Goal: Task Accomplishment & Management: Complete application form

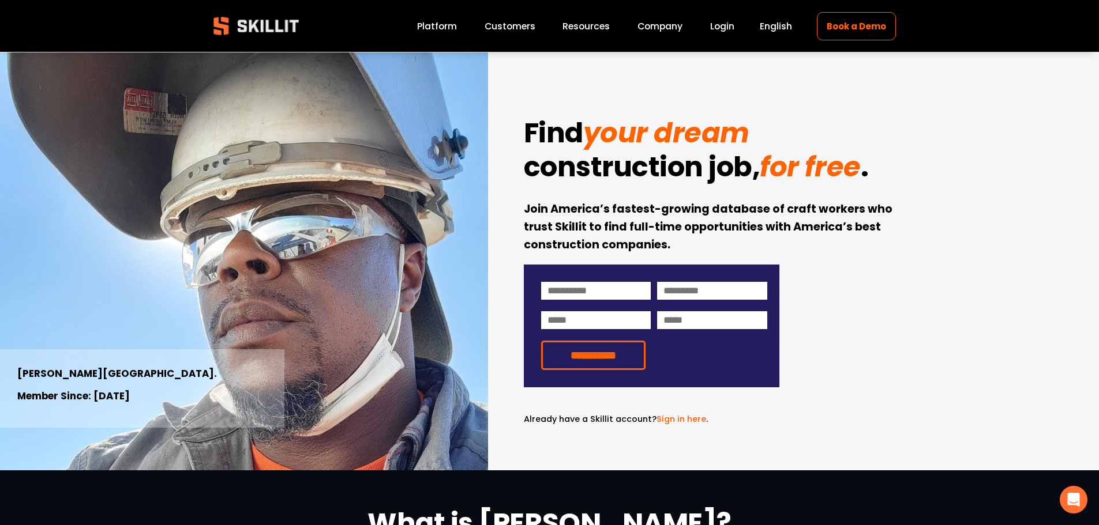
click at [0, 0] on link "Español" at bounding box center [0, 0] width 0 height 0
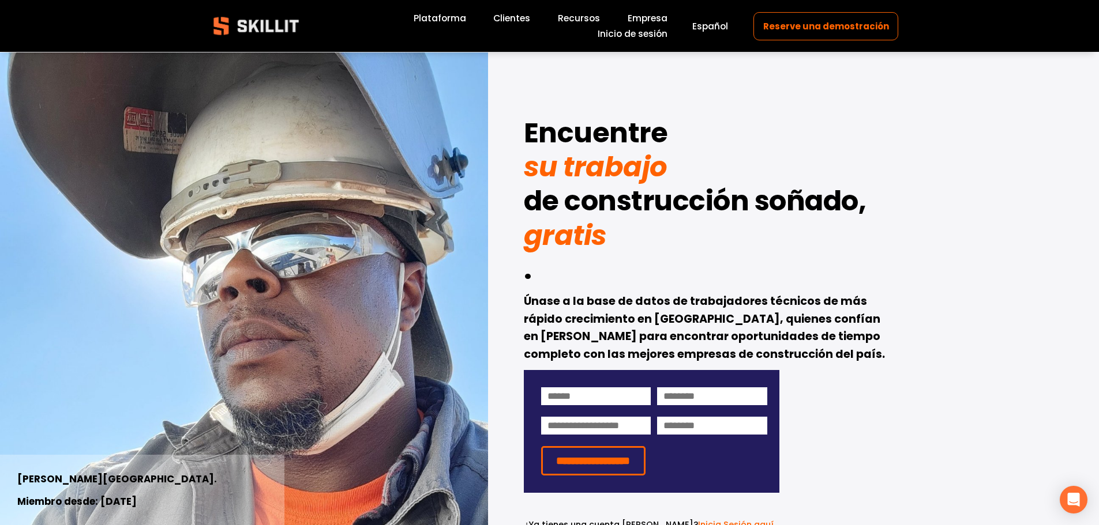
click at [961, 276] on div "**********" at bounding box center [549, 314] width 1099 height 524
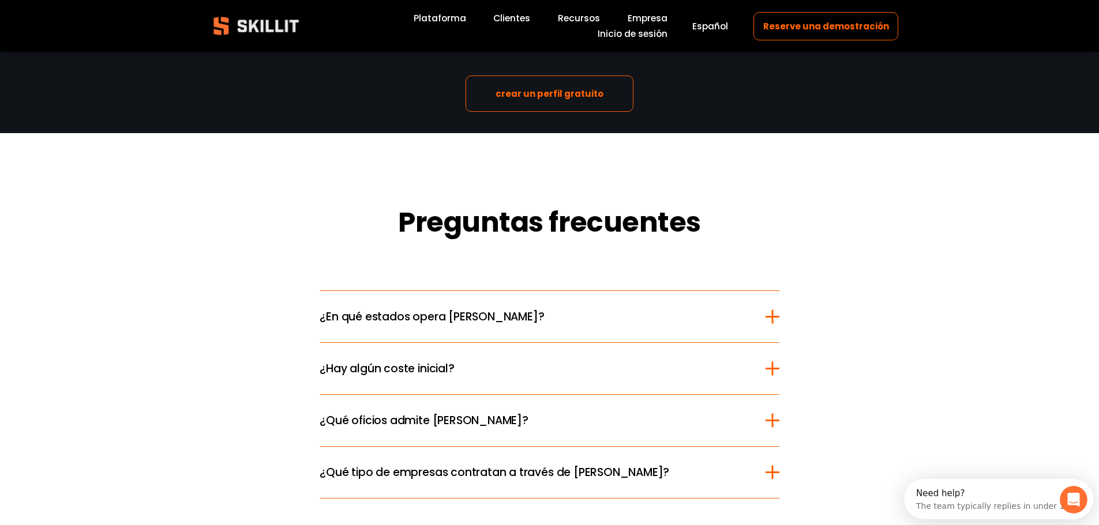
scroll to position [2076, 0]
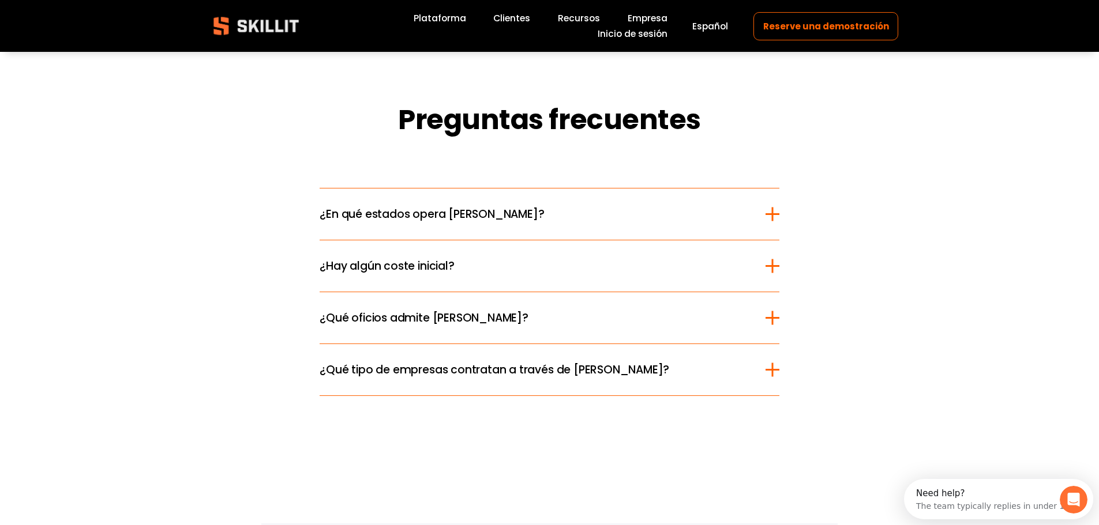
click at [448, 305] on button "¿Qué oficios admite Skillit?" at bounding box center [549, 317] width 459 height 51
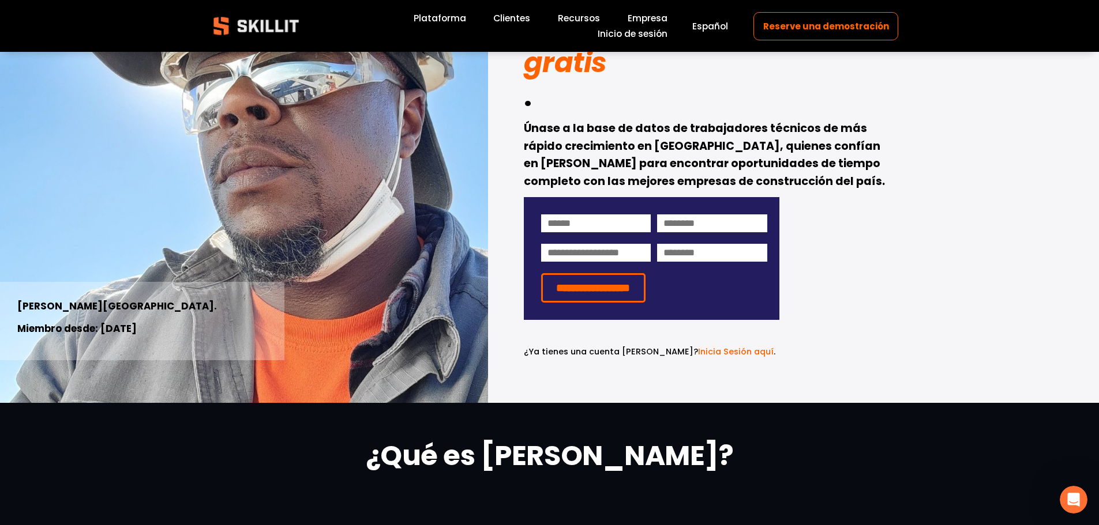
scroll to position [0, 0]
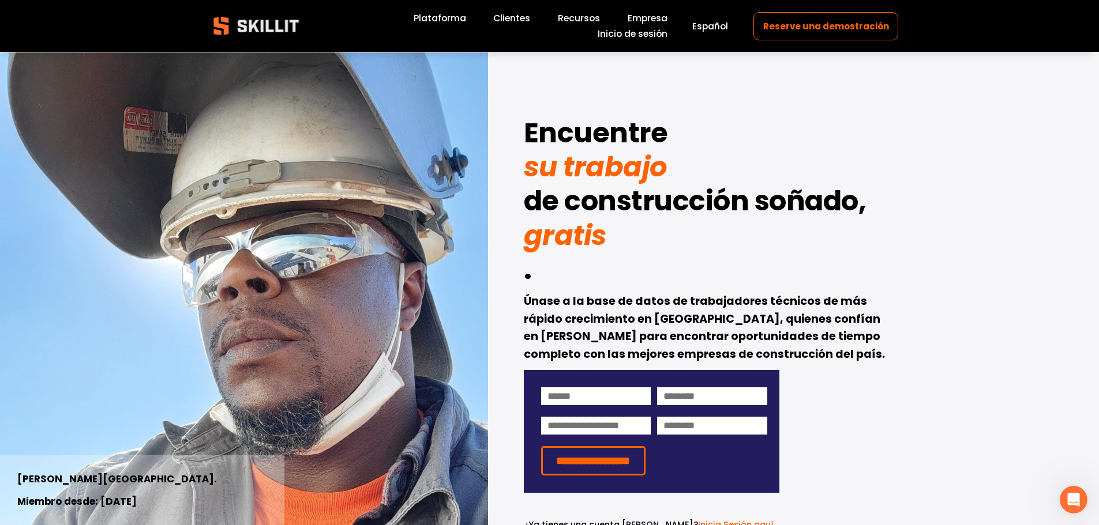
click at [442, 17] on link "Plataforma" at bounding box center [440, 19] width 52 height 16
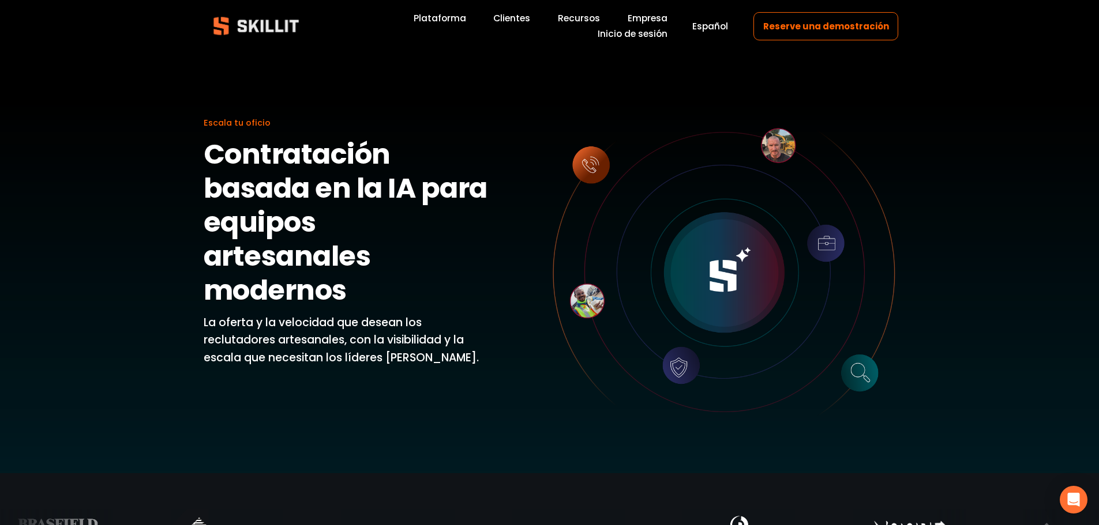
click at [722, 27] on span "Español" at bounding box center [710, 26] width 36 height 13
click at [0, 0] on link "Español" at bounding box center [0, 0] width 0 height 0
click at [643, 19] on link "Empresa" at bounding box center [648, 19] width 40 height 16
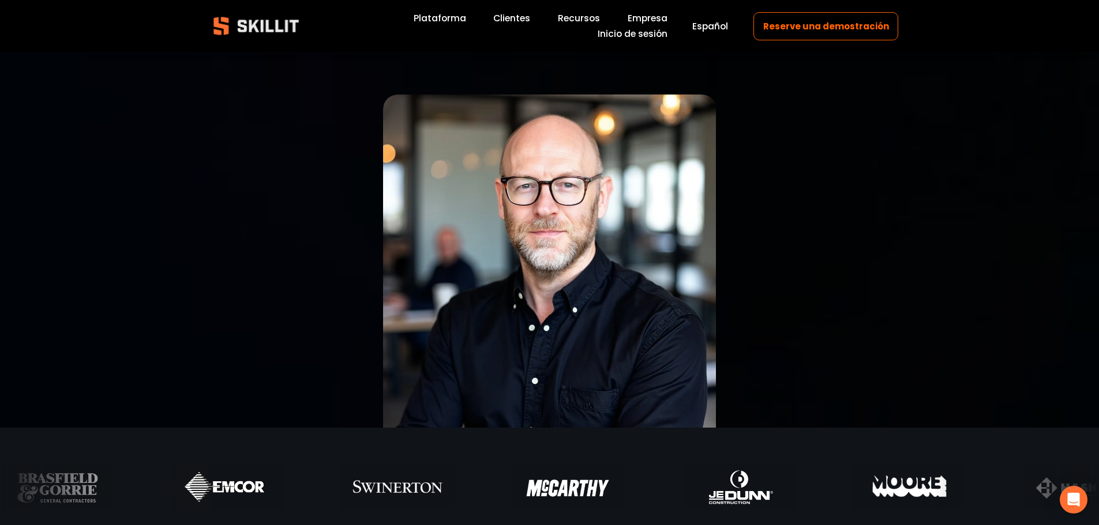
click at [650, 33] on link "Inicio de sesión" at bounding box center [633, 34] width 70 height 16
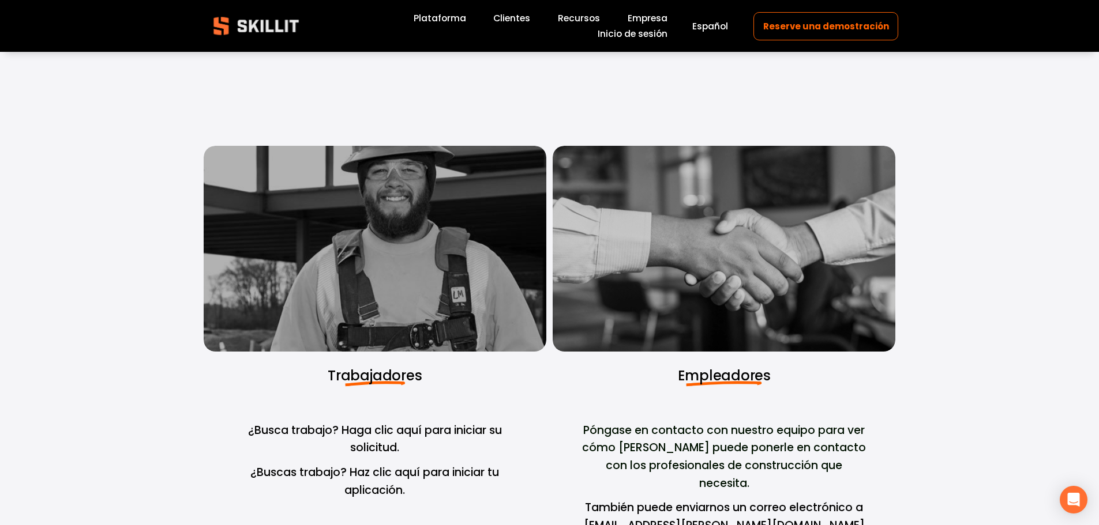
click at [1005, 107] on div "Trabajadores ¿Busca trabajo? Haga clic aquí para iniciar su solicitud. ¿Buscas …" at bounding box center [549, 370] width 1099 height 637
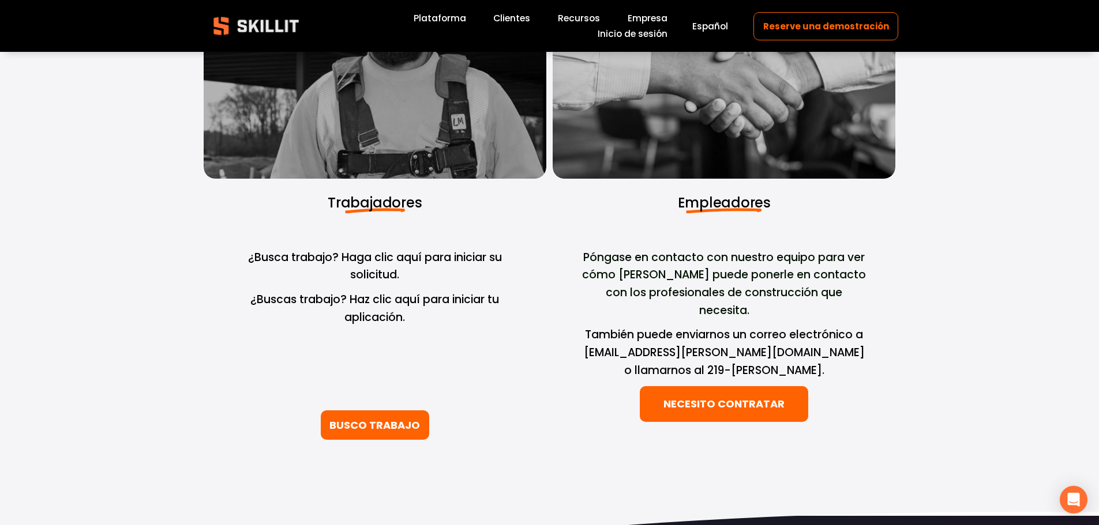
click at [401, 411] on link "BUSCO TRABAJO" at bounding box center [375, 425] width 108 height 29
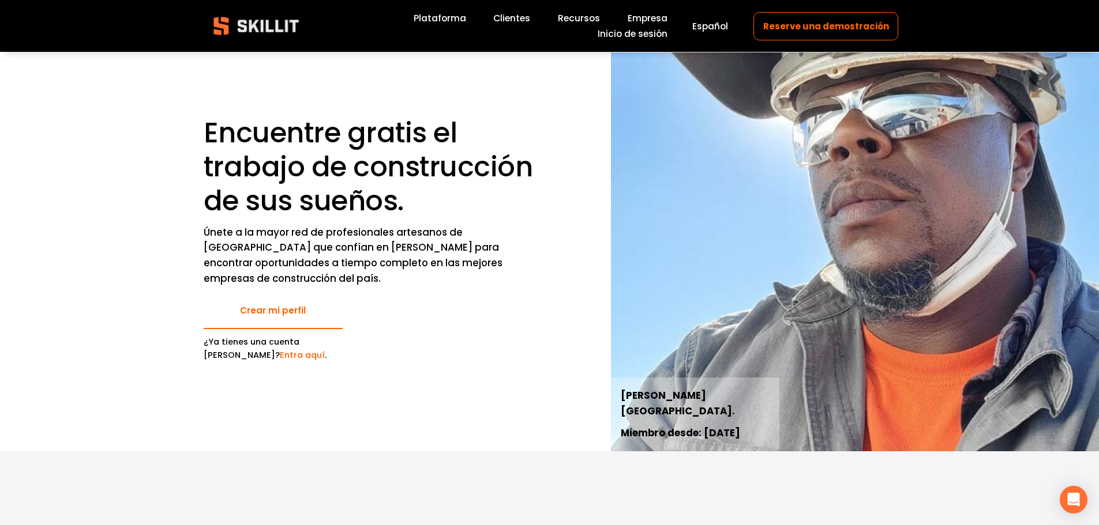
click at [277, 311] on link "Crear mi perfil" at bounding box center [273, 311] width 139 height 36
